Goal: Task Accomplishment & Management: Manage account settings

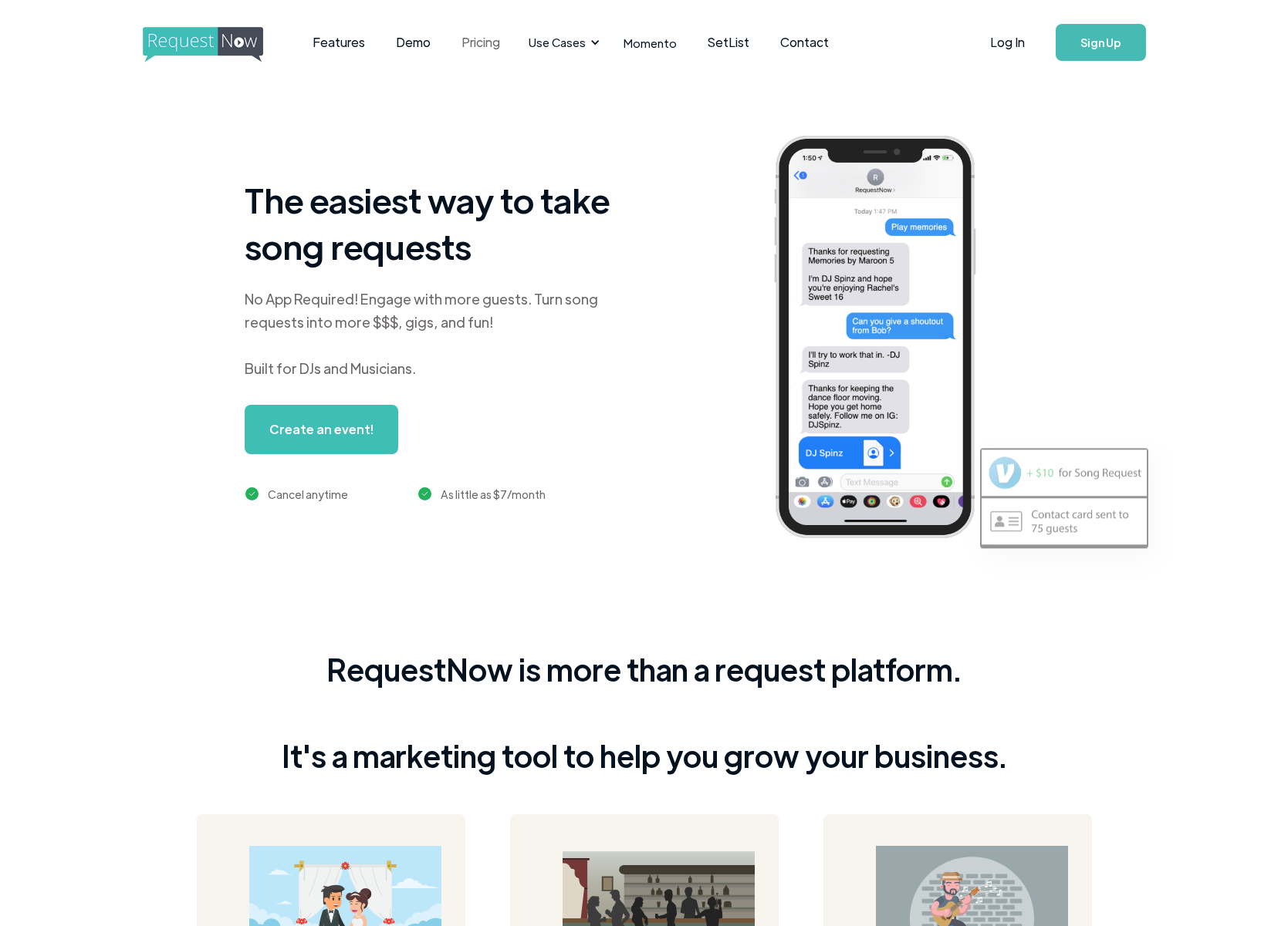
click at [480, 40] on link "Pricing" at bounding box center [480, 43] width 70 height 48
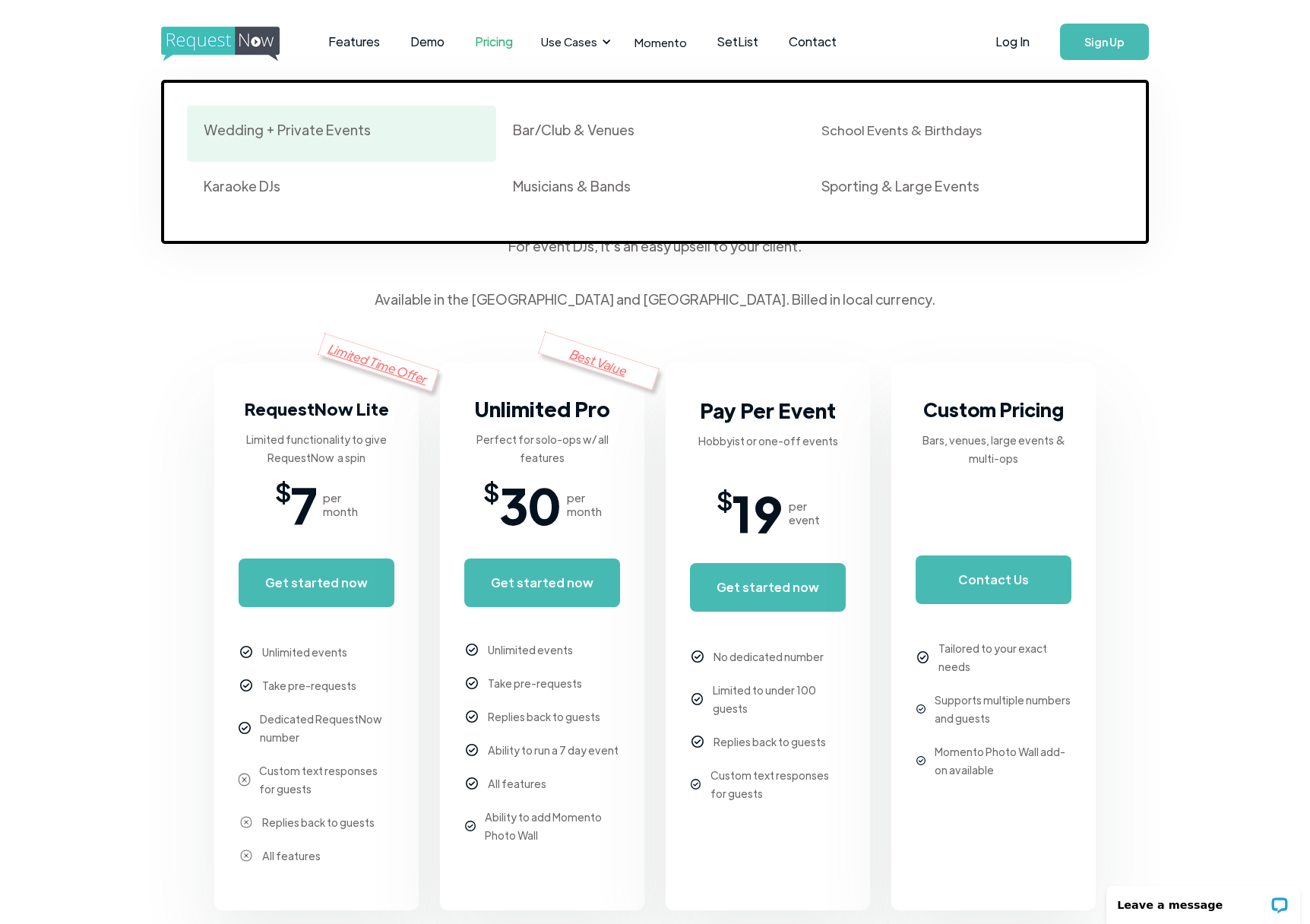
click at [291, 129] on div "Wedding + Private Events" at bounding box center [287, 130] width 167 height 18
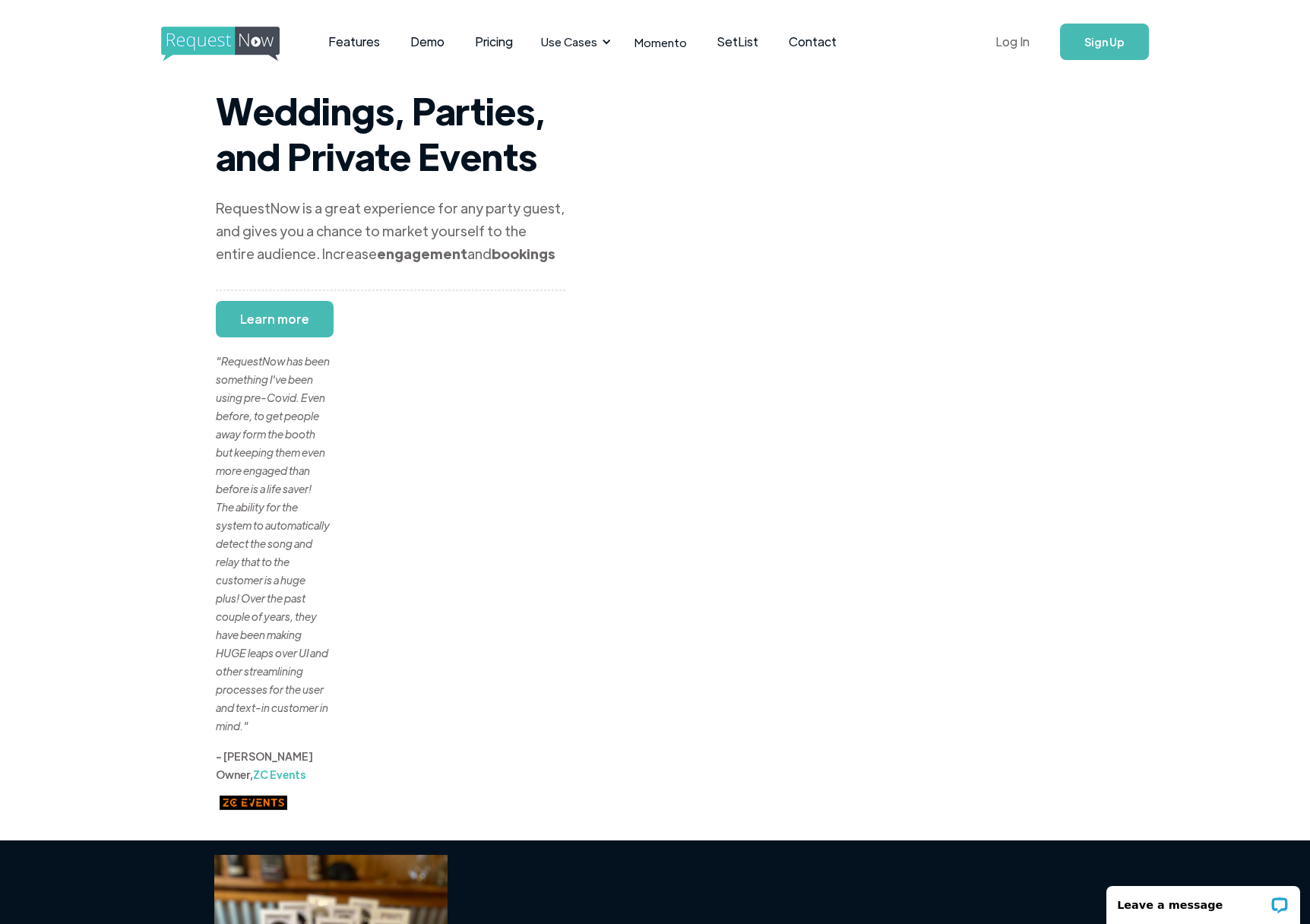
click at [1025, 44] on link "Log In" at bounding box center [1012, 42] width 65 height 53
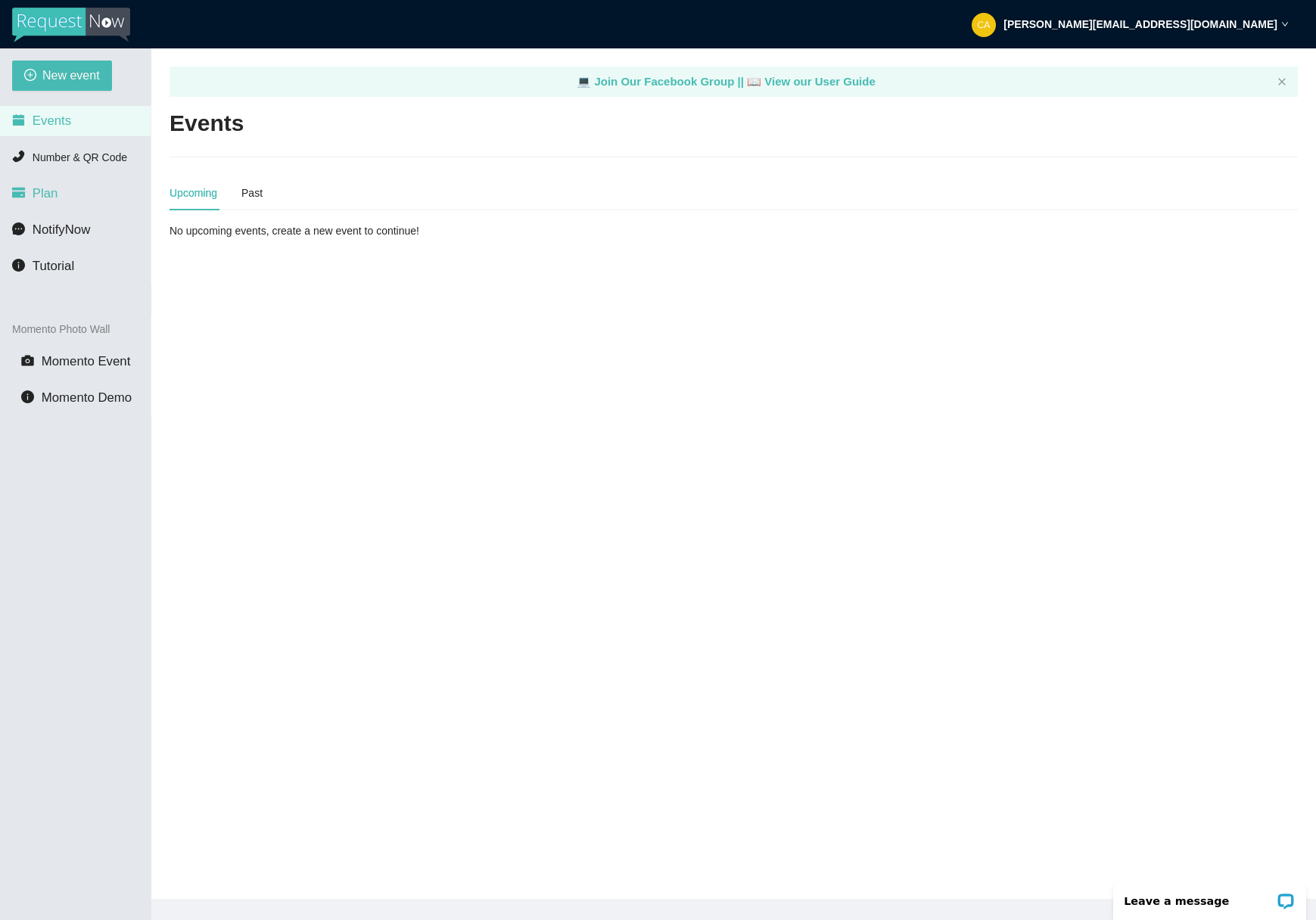
click at [48, 195] on span "Plan" at bounding box center [45, 194] width 25 height 15
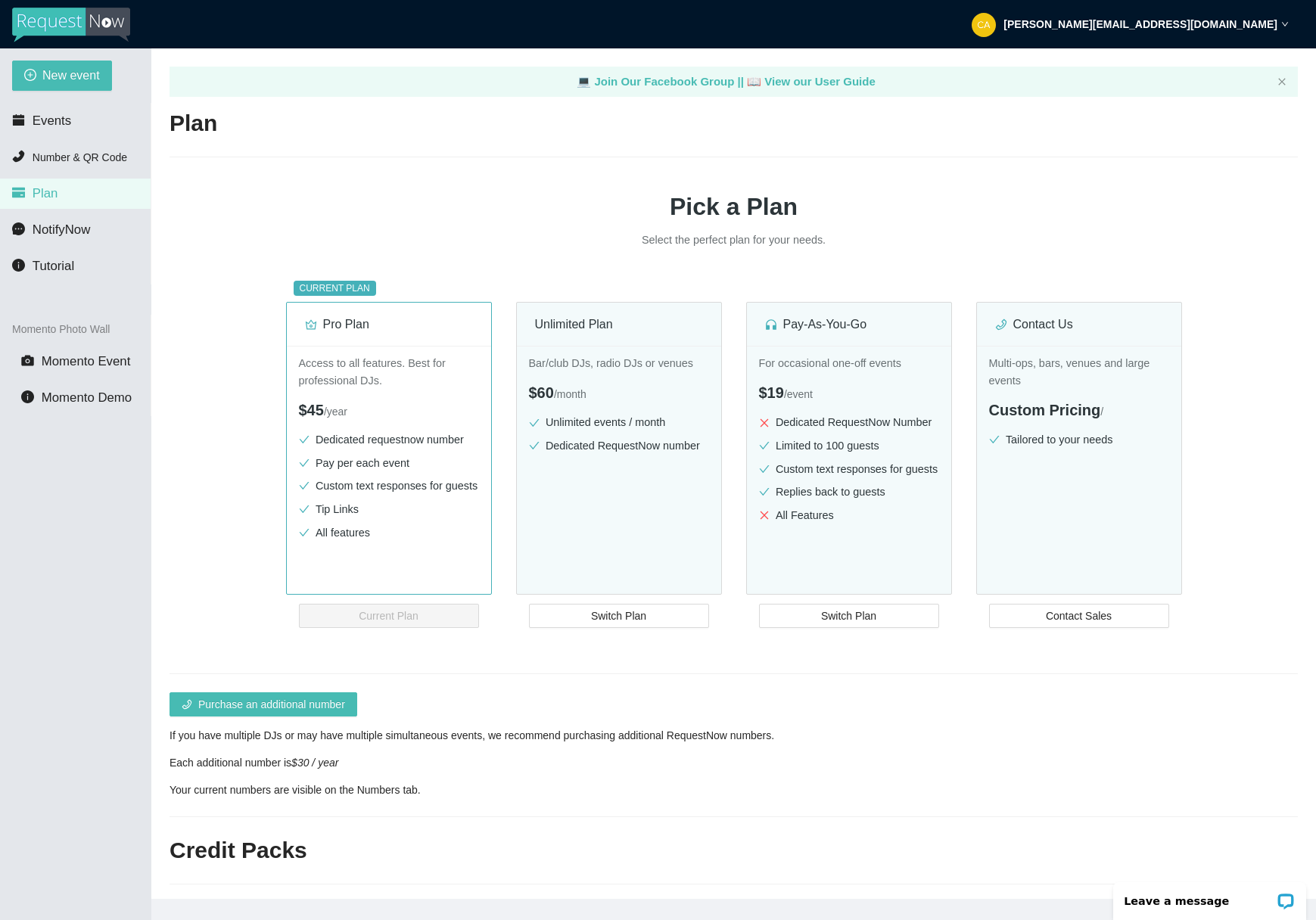
click at [407, 180] on div "Pick a Plan Select the perfect plan for your needs. CURRENT PLAN Pro Plan Acces…" at bounding box center [733, 394] width 1129 height 437
click at [47, 124] on span "Events" at bounding box center [52, 121] width 38 height 15
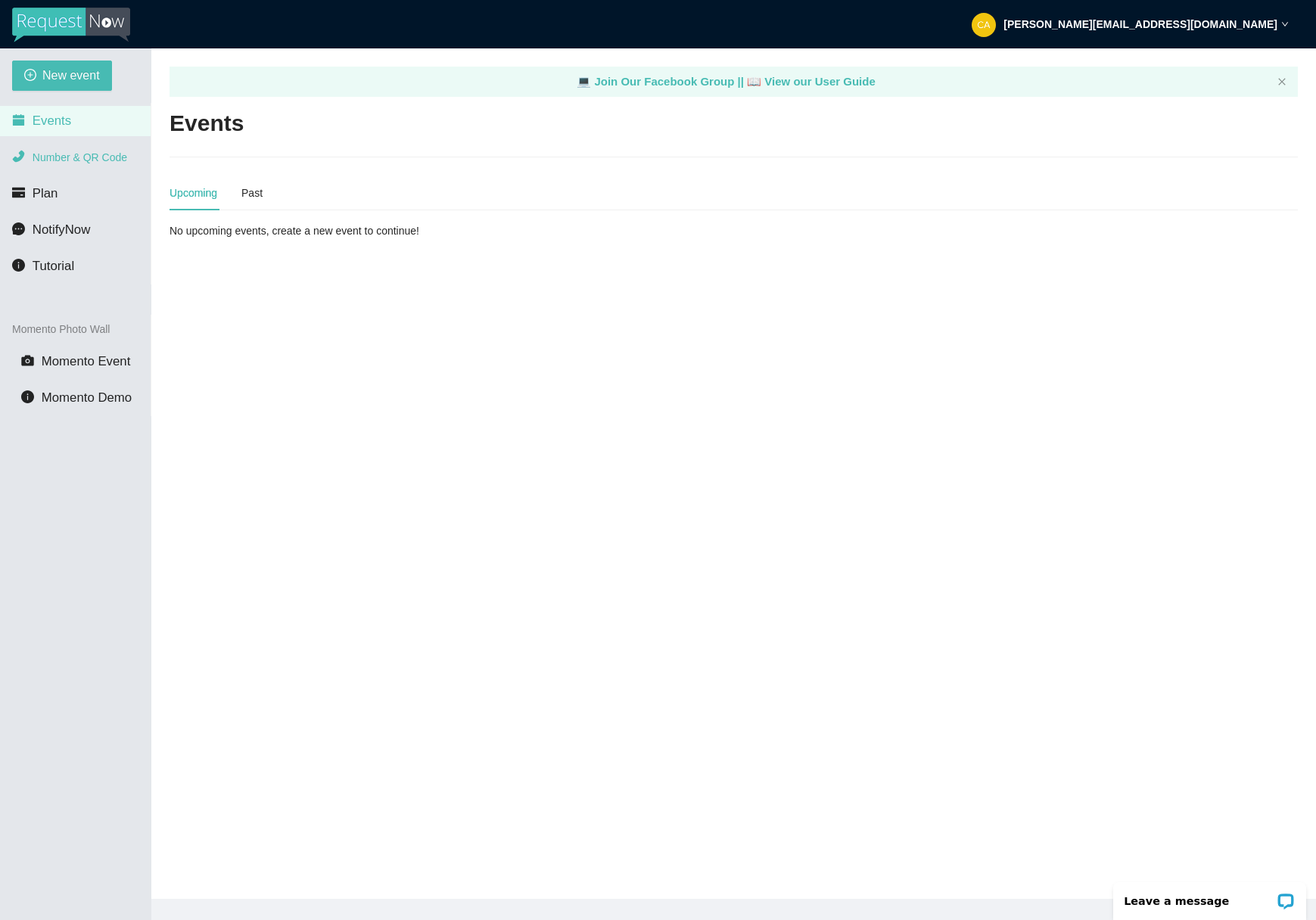
click at [71, 156] on span "Number & QR Code" at bounding box center [80, 156] width 95 height 12
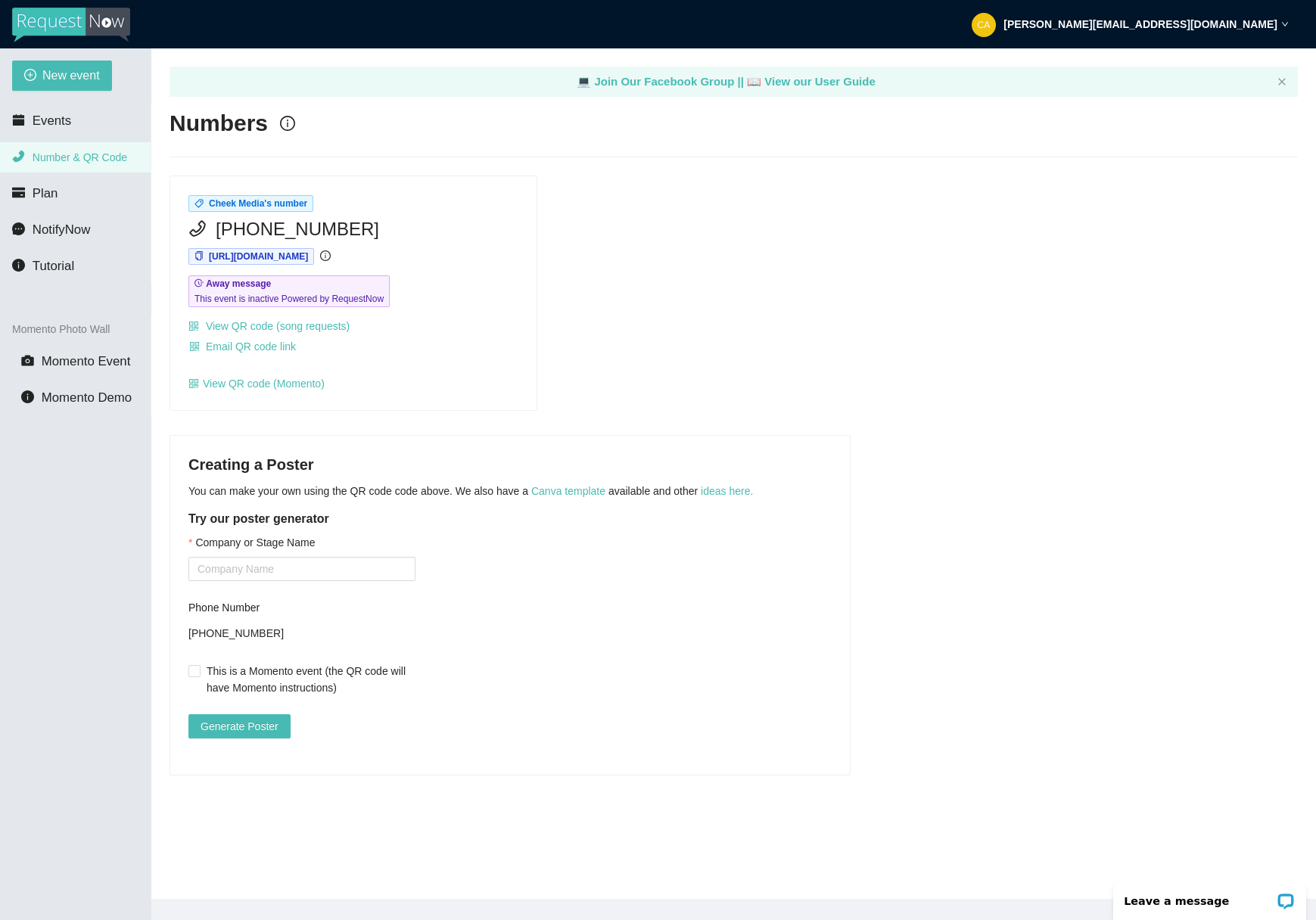
click at [1260, 29] on strong "carey@cheekmedia.live" at bounding box center [1140, 24] width 274 height 12
click at [1190, 63] on span "Profile" at bounding box center [1204, 66] width 148 height 16
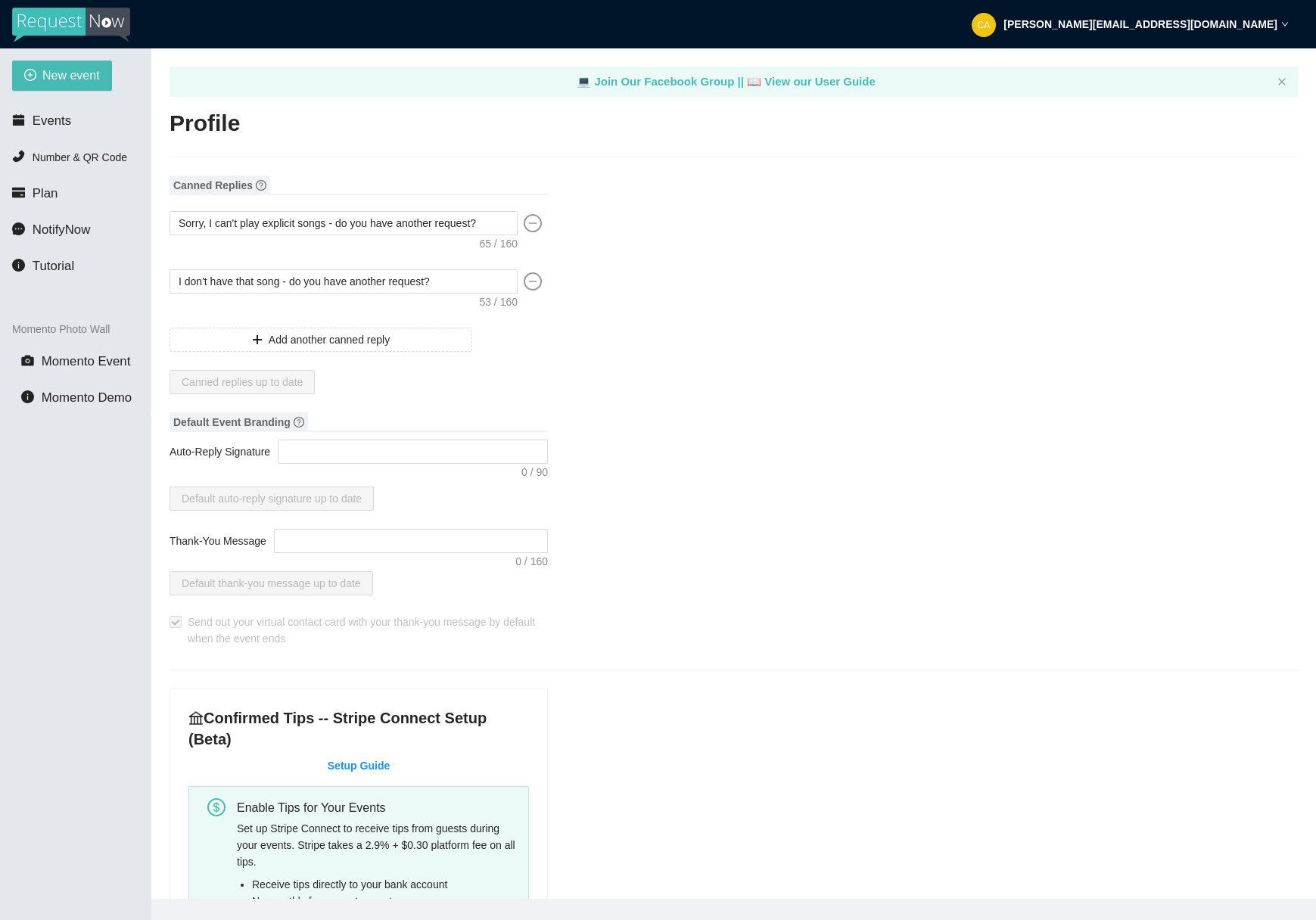
type input "Carey"
type input "Cheek"
type input "Cheek Media"
type input "Owner & DJ, Cheek Media"
type input "(301) 980-9922"
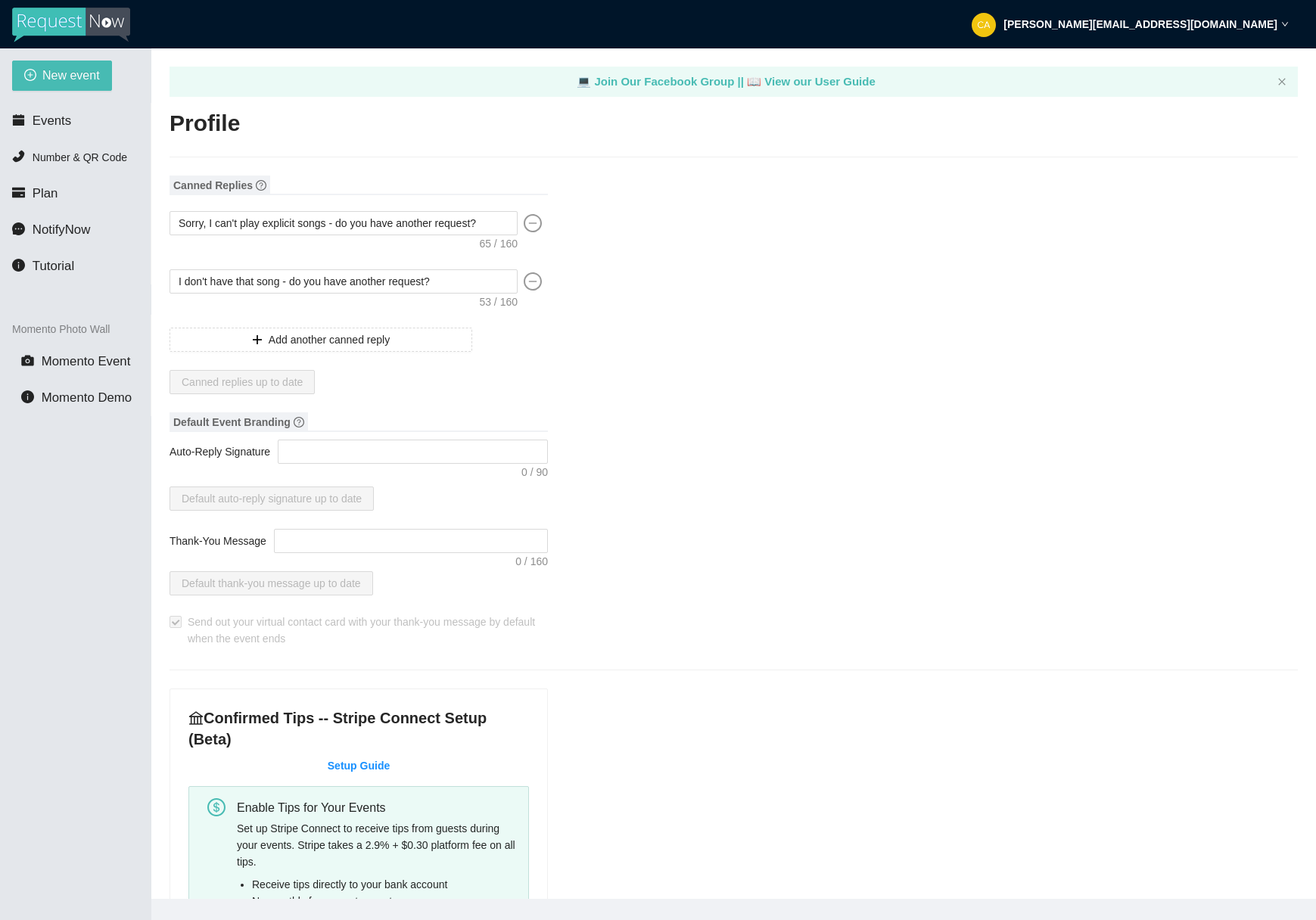
type input "carey@cheekmedia.live"
type input "https://www.instagram.com/djcareyc/"
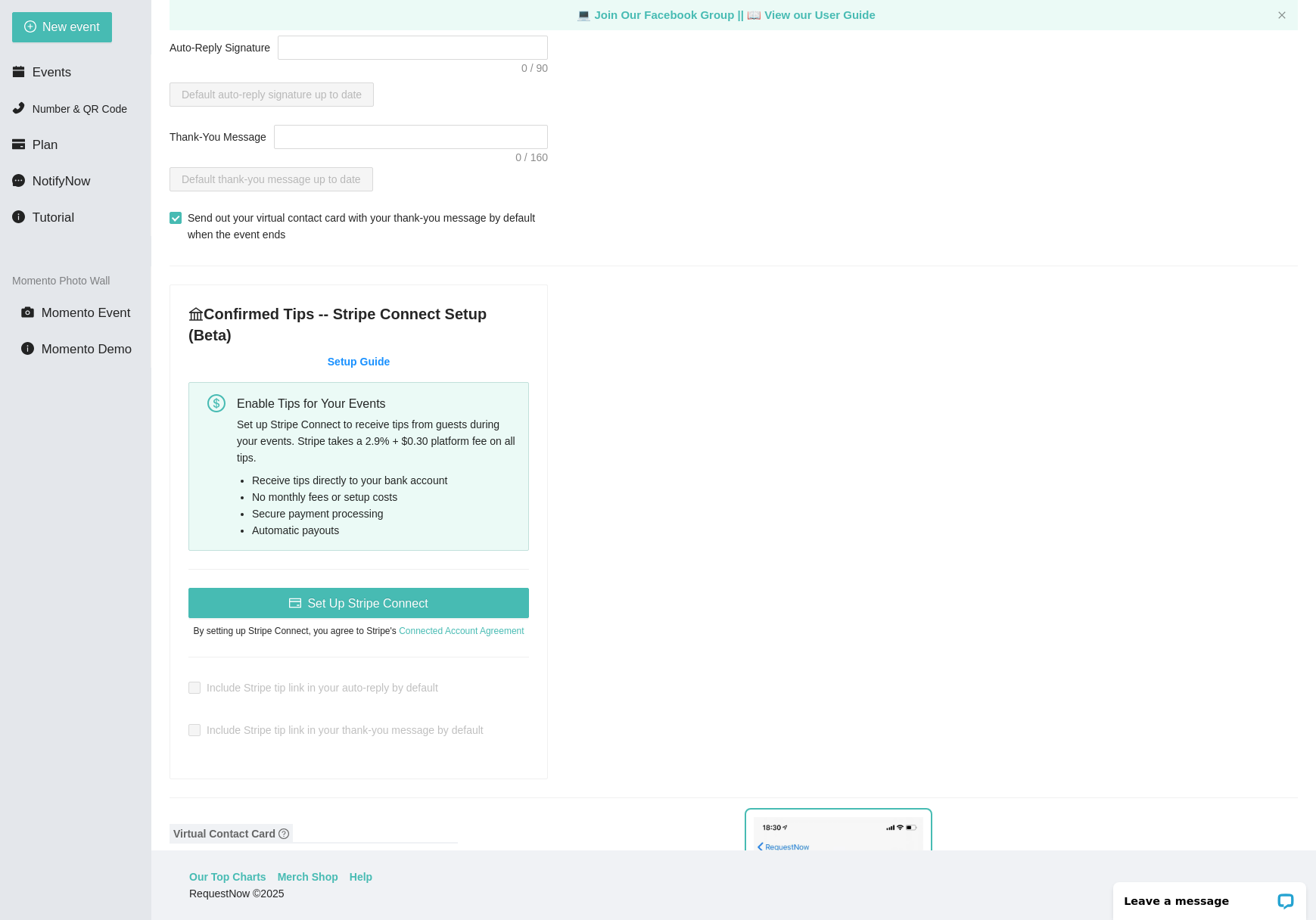
scroll to position [1066, 0]
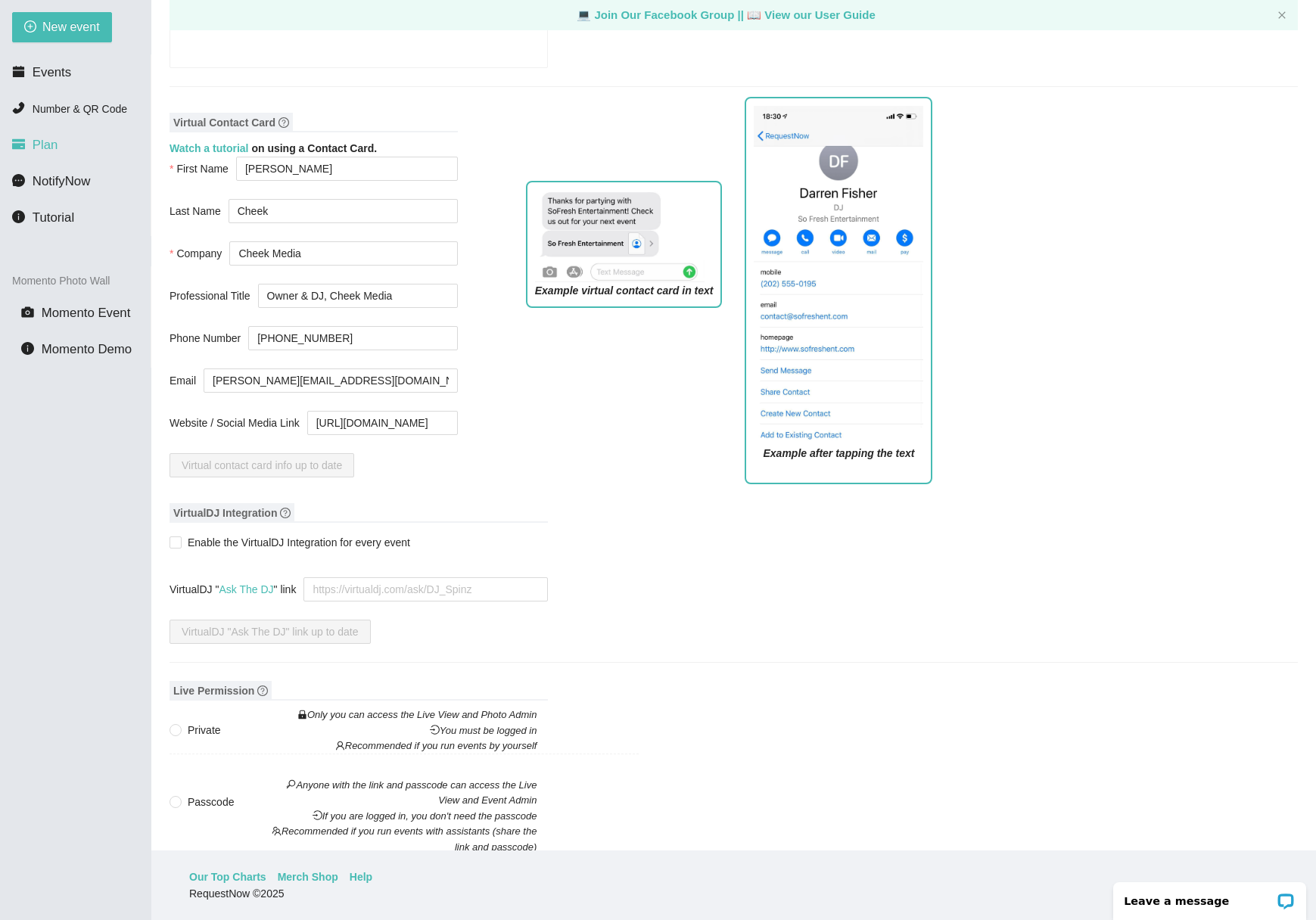
click at [41, 147] on span "Plan" at bounding box center [45, 145] width 25 height 15
